Goal: Task Accomplishment & Management: Manage account settings

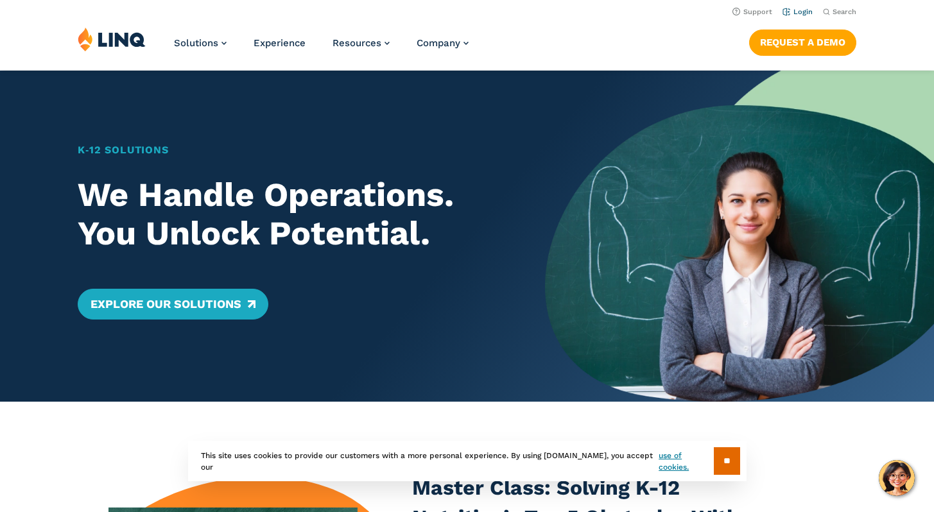
click at [795, 9] on link "Login" at bounding box center [798, 12] width 30 height 8
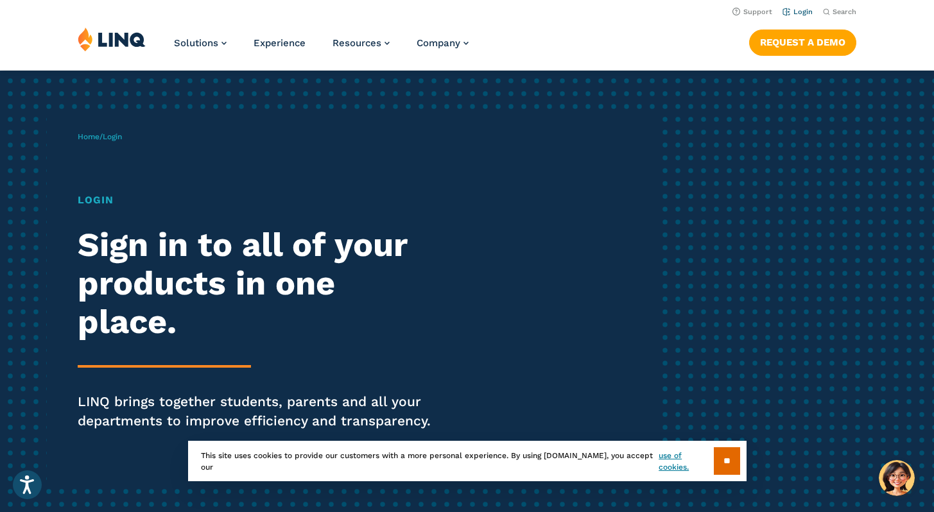
click at [806, 13] on link "Login" at bounding box center [798, 12] width 30 height 8
click at [789, 10] on link "Login" at bounding box center [798, 12] width 30 height 8
click at [94, 206] on h1 "Login" at bounding box center [258, 200] width 360 height 15
